Goal: Find specific page/section: Find specific page/section

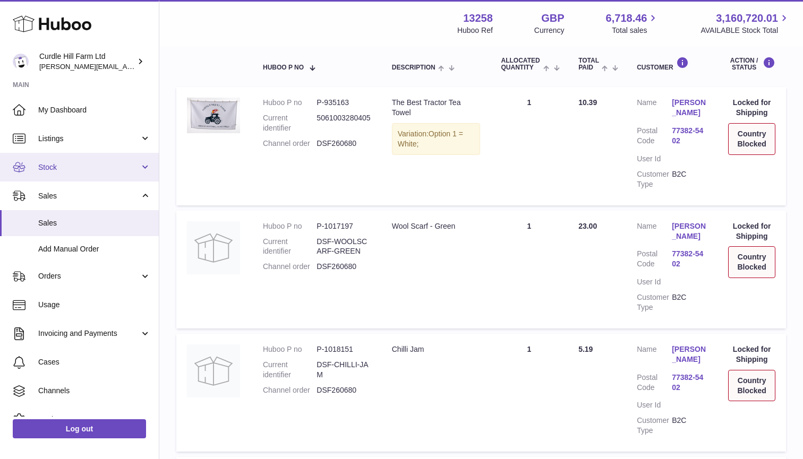
click at [57, 174] on link "Stock" at bounding box center [79, 167] width 159 height 29
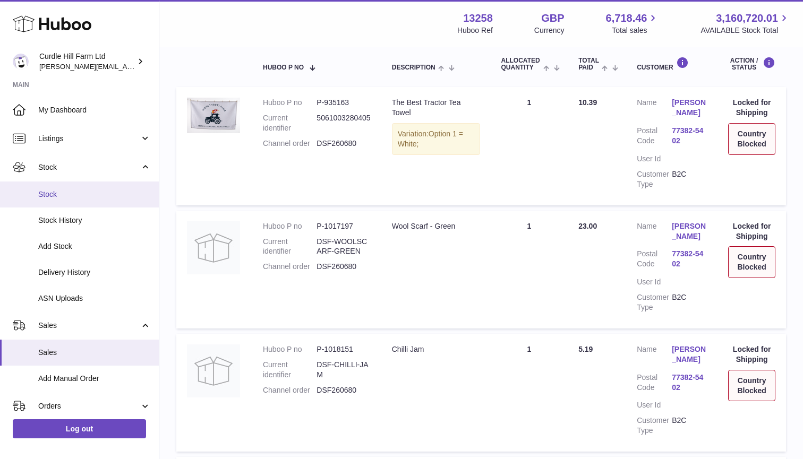
click at [56, 198] on span "Stock" at bounding box center [94, 195] width 113 height 10
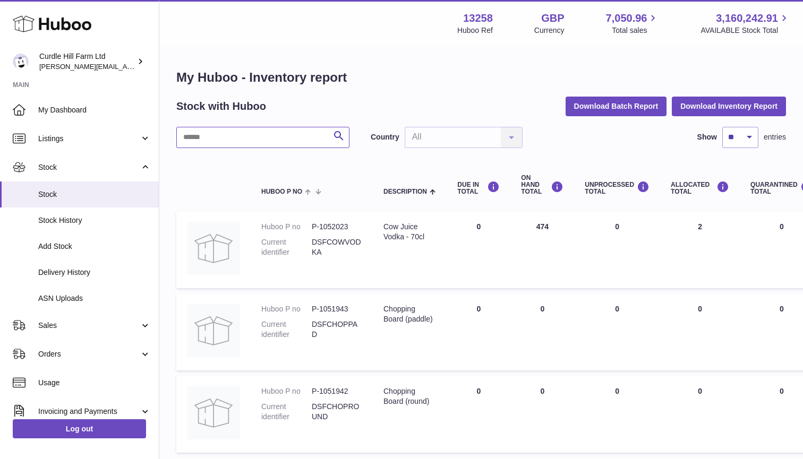
click at [230, 137] on input "text" at bounding box center [262, 137] width 173 height 21
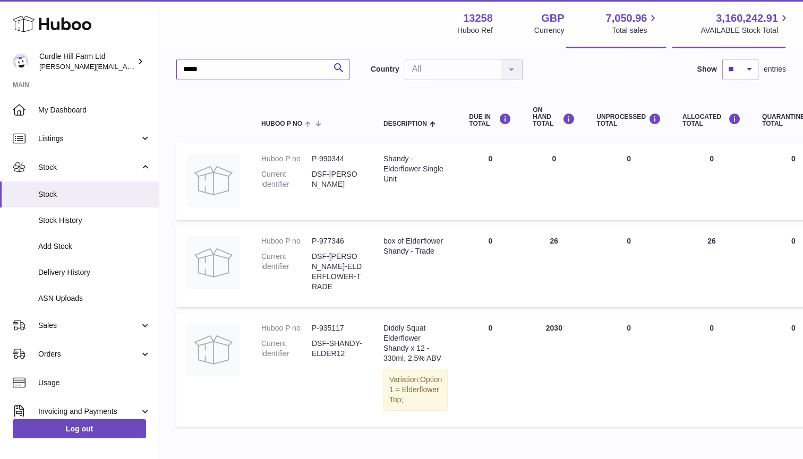
scroll to position [73, 0]
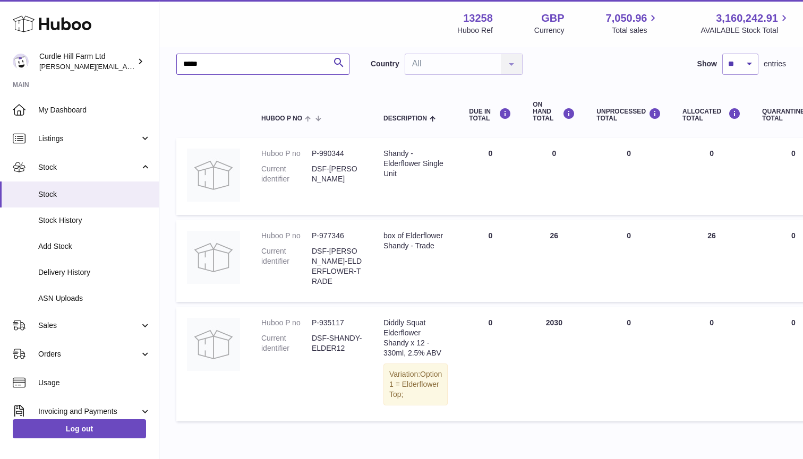
type input "*****"
drag, startPoint x: 313, startPoint y: 332, endPoint x: 346, endPoint y: 347, distance: 36.4
copy dd "DSF-SHANDY-ELDER12"
drag, startPoint x: 385, startPoint y: 317, endPoint x: 419, endPoint y: 358, distance: 53.6
click at [419, 358] on div "Diddly Squat Elderflower Shandy x 12 - 330ml, 2.5% ABV" at bounding box center [416, 338] width 64 height 40
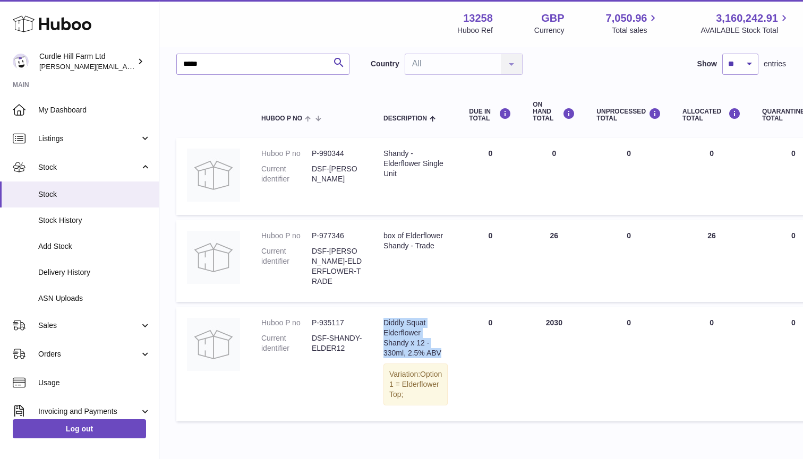
copy div "Diddly Squat Elderflower Shandy x 12 - 330ml, 2.5% ABV"
